Goal: Information Seeking & Learning: Learn about a topic

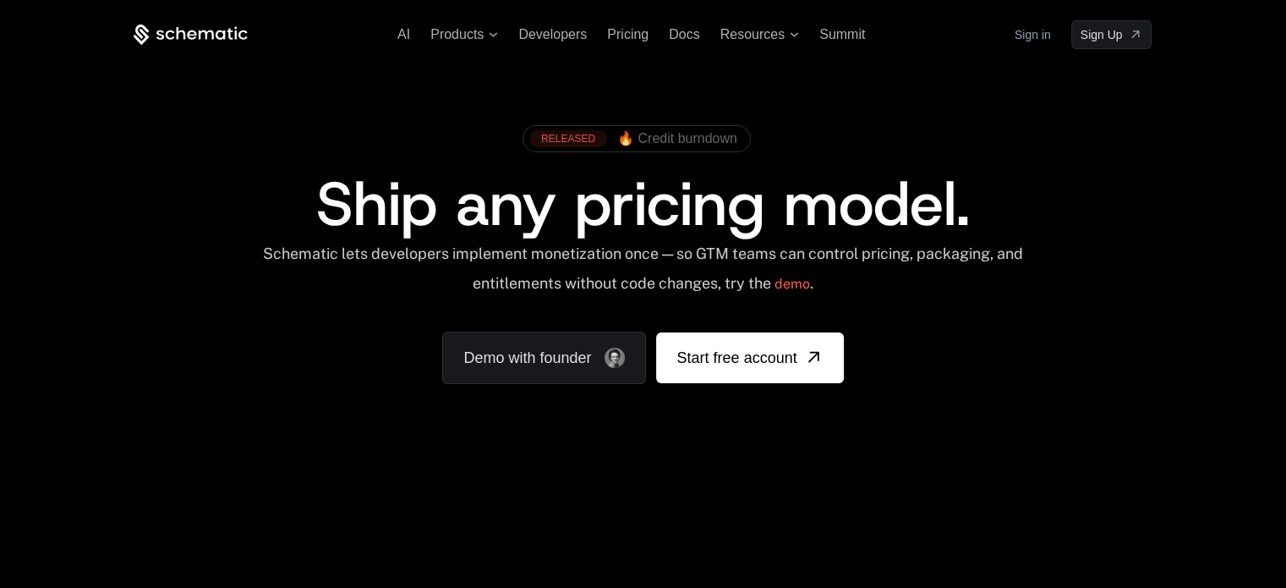
click at [581, 139] on div "RELEASED" at bounding box center [568, 138] width 78 height 17
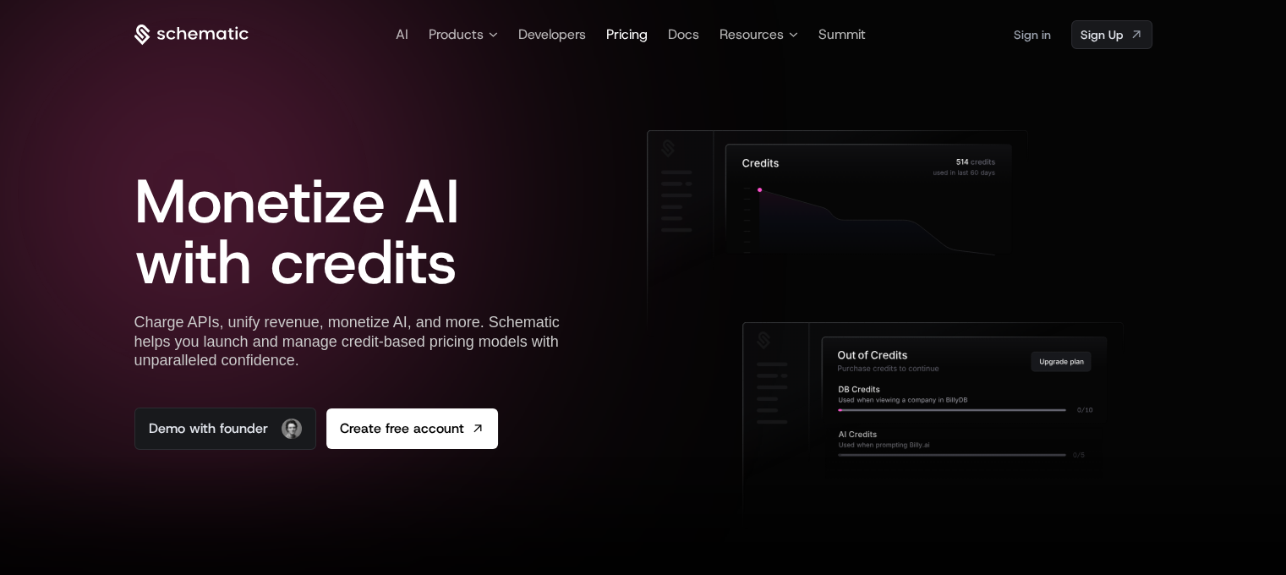
click at [629, 34] on span "Pricing" at bounding box center [626, 34] width 41 height 18
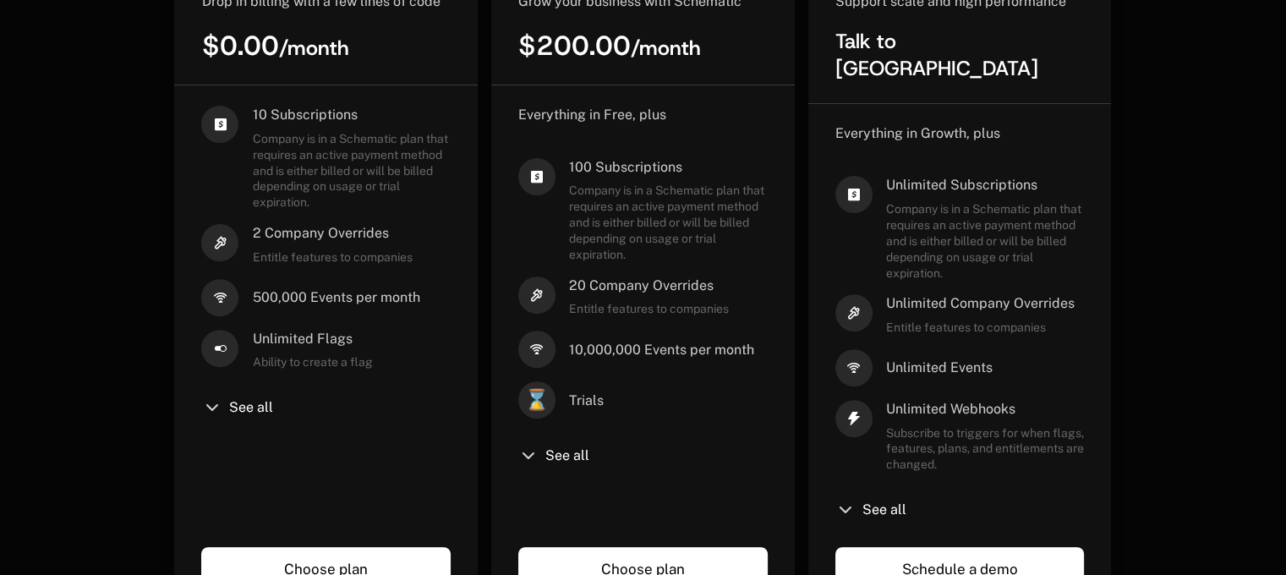
scroll to position [676, 0]
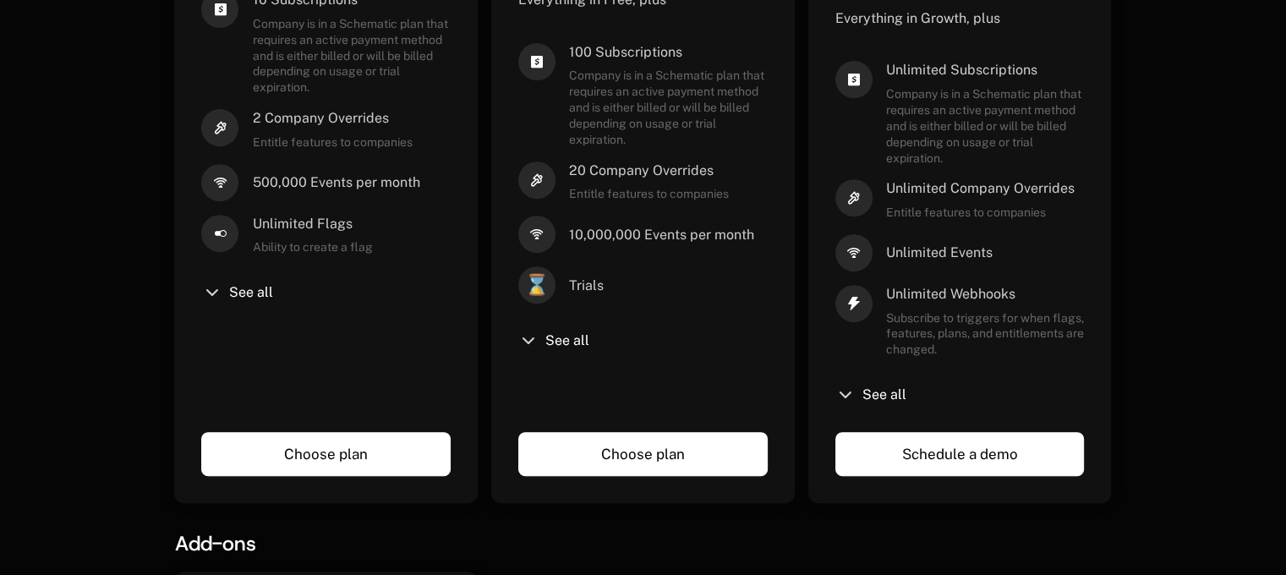
click at [530, 337] on icon at bounding box center [528, 341] width 20 height 20
click at [571, 337] on span "See all" at bounding box center [567, 341] width 44 height 14
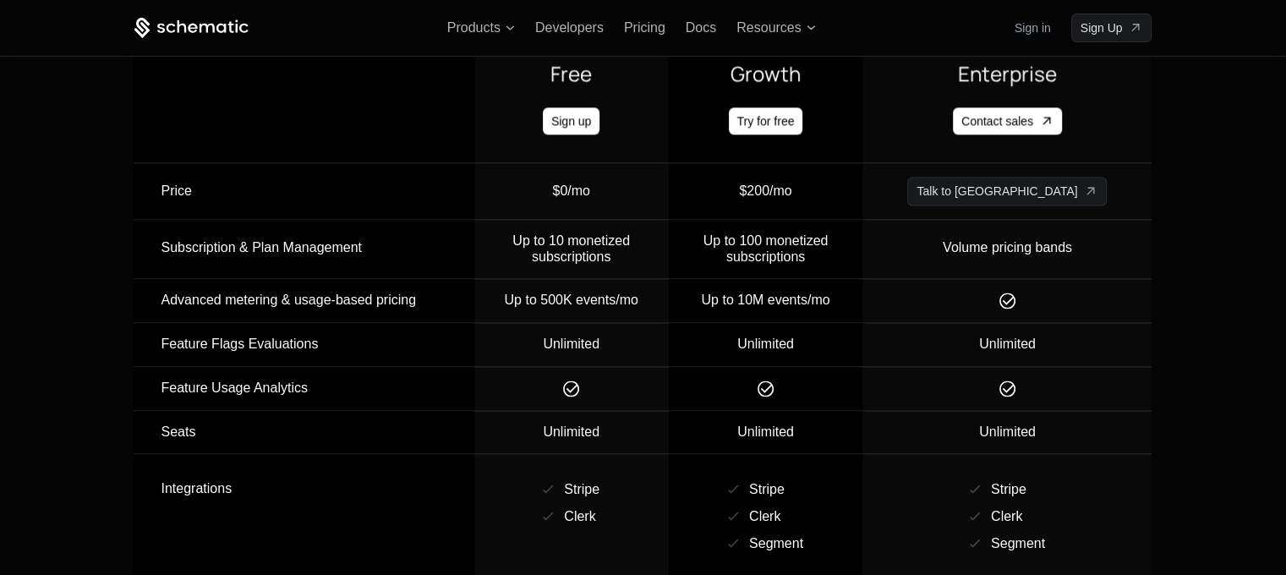
scroll to position [2367, 0]
